Goal: Use online tool/utility: Utilize a website feature to perform a specific function

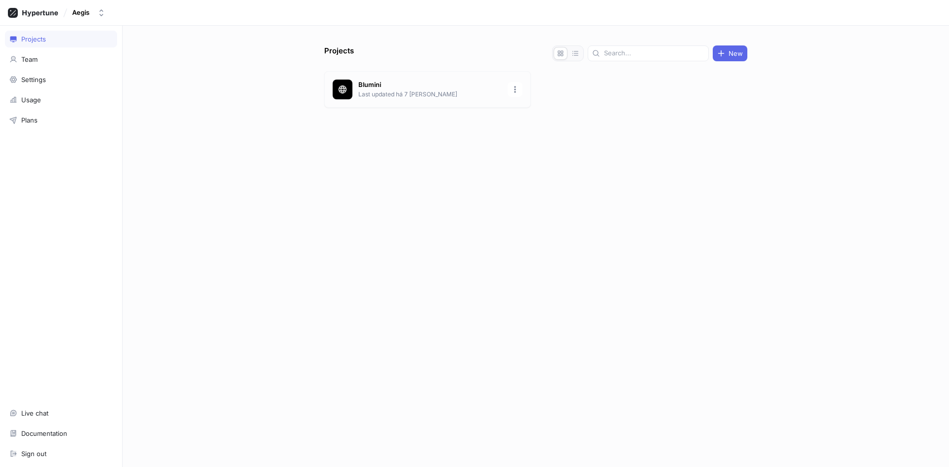
click at [388, 85] on p "Blumini" at bounding box center [429, 85] width 143 height 10
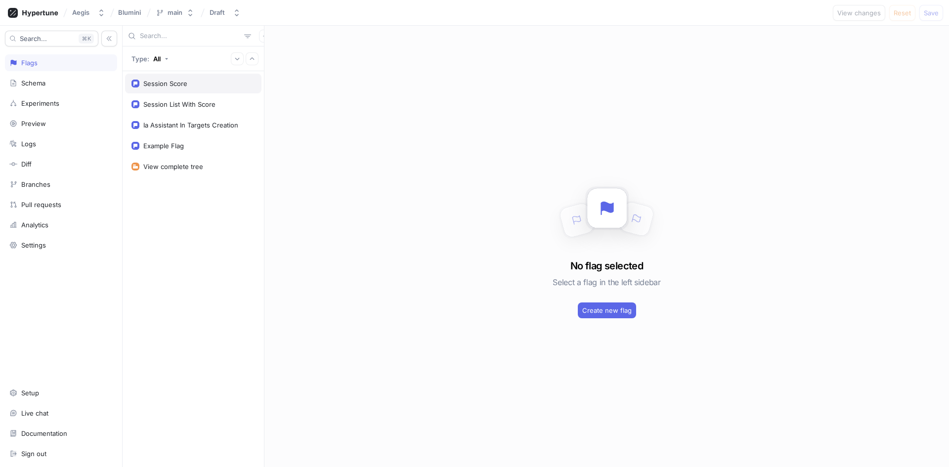
click at [176, 80] on div "Session Score" at bounding box center [165, 84] width 44 height 8
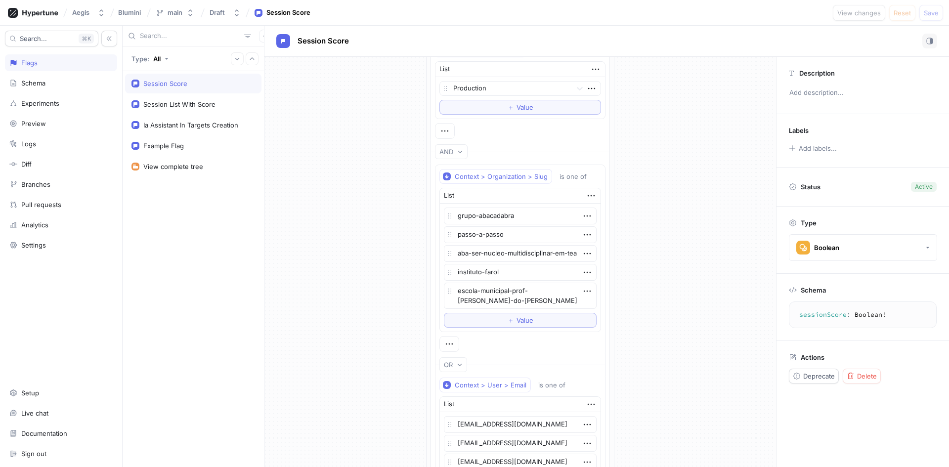
scroll to position [247, 0]
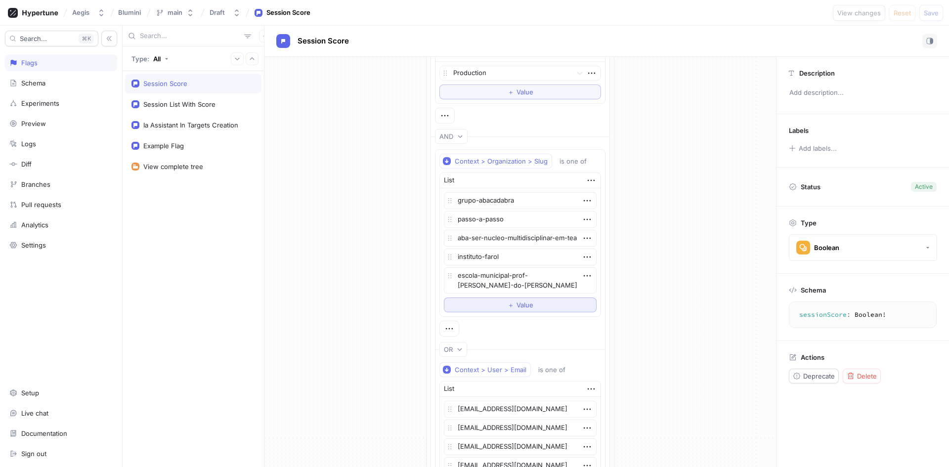
click at [536, 306] on button "＋ Value" at bounding box center [520, 305] width 153 height 15
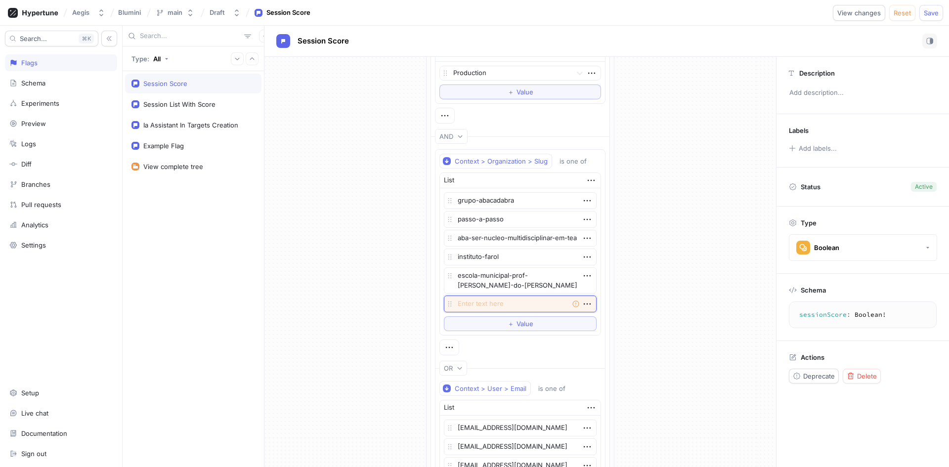
click at [505, 308] on textarea at bounding box center [520, 304] width 153 height 17
paste textarea "waysci"
type textarea "x"
type textarea "waysci"
type textarea "x"
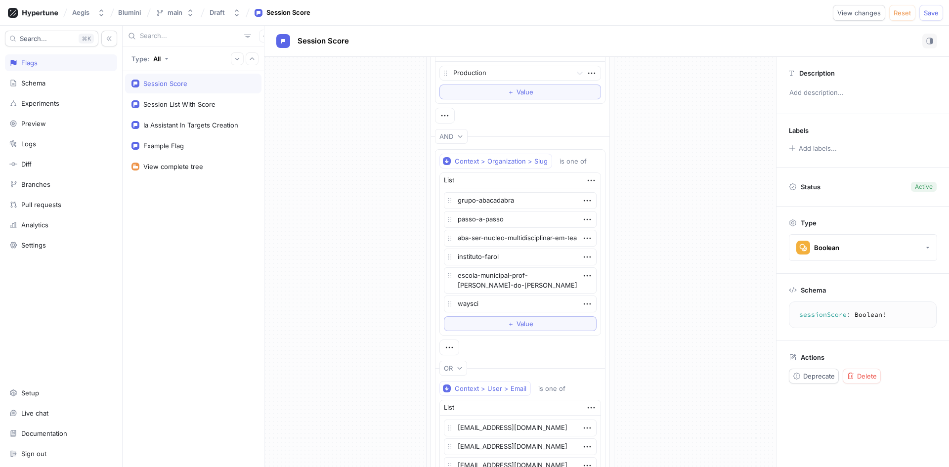
click at [646, 299] on div "If Context > Environment is one of List Preview Dev Prod Dev Preview To pick up…" at bounding box center [520, 244] width 512 height 868
